Goal: Navigation & Orientation: Find specific page/section

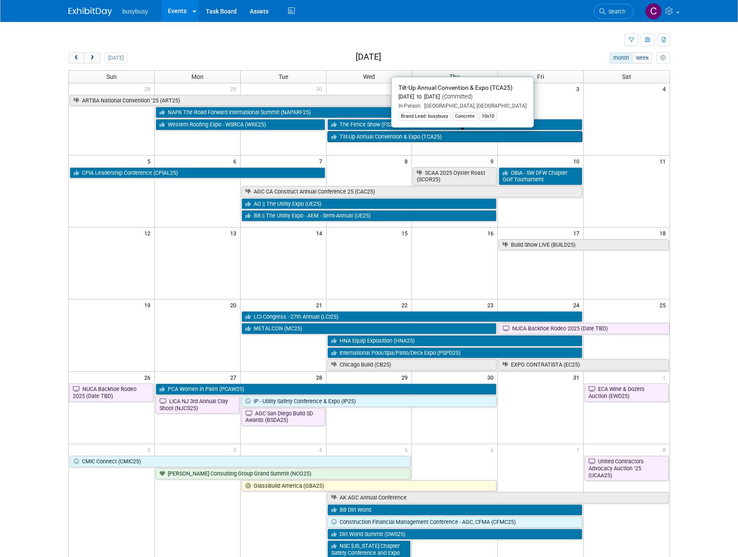
click at [438, 138] on link "Tilt-Up Annual Convention & Expo (TCA25)" at bounding box center [454, 136] width 255 height 11
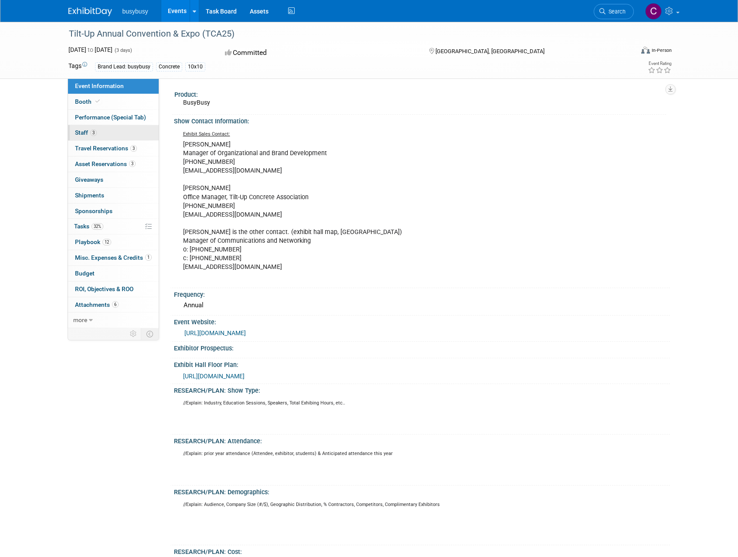
click at [116, 132] on link "3 Staff 3" at bounding box center [113, 132] width 91 height 15
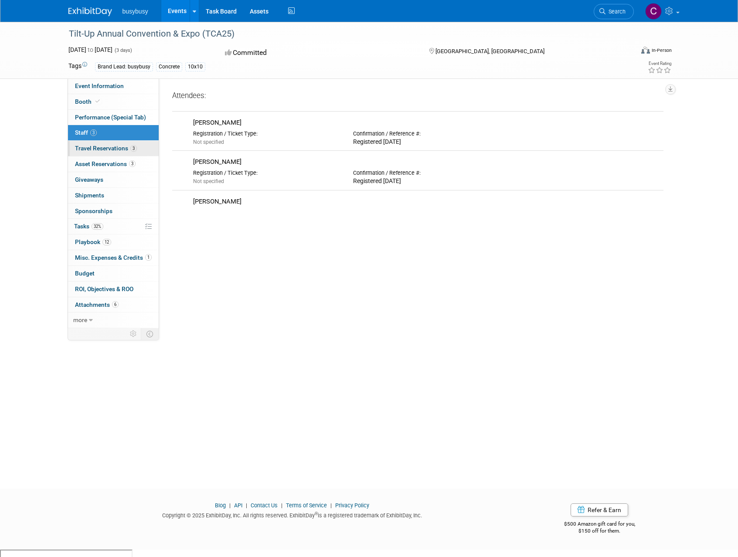
click at [108, 147] on span "Travel Reservations 3" at bounding box center [106, 148] width 62 height 7
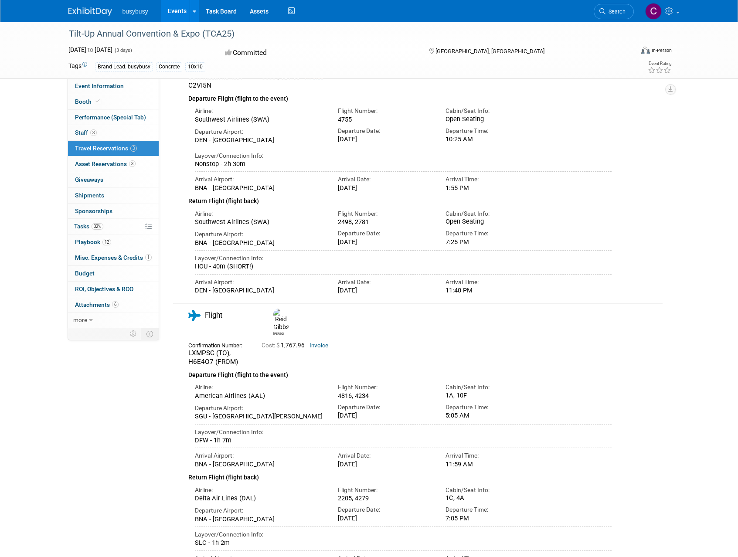
scroll to position [386, 0]
